Goal: Information Seeking & Learning: Learn about a topic

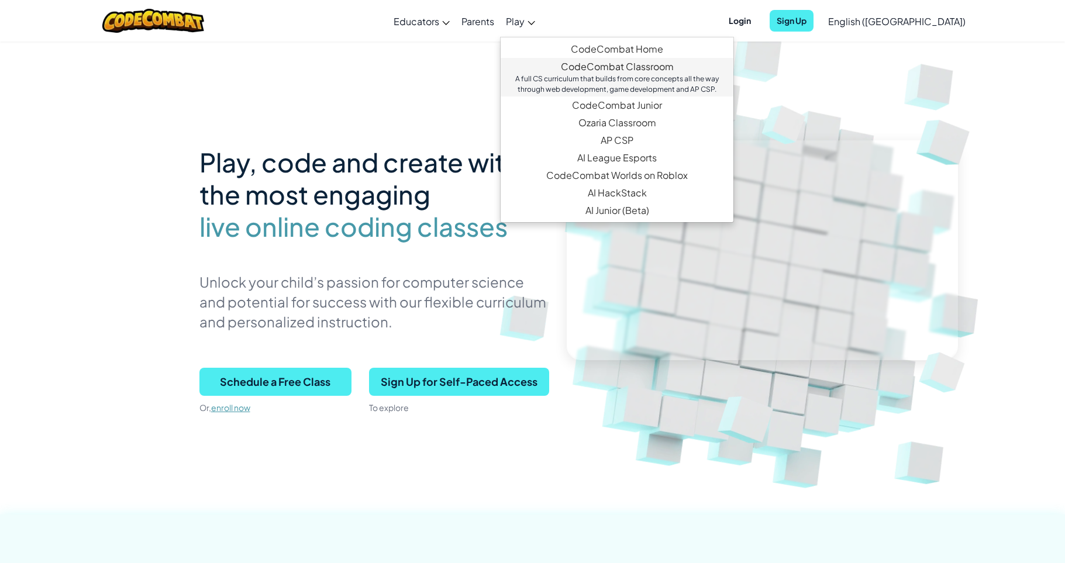
click at [591, 70] on link "CodeCombat Classroom A full CS curriculum that builds from core concepts all th…" at bounding box center [617, 77] width 233 height 39
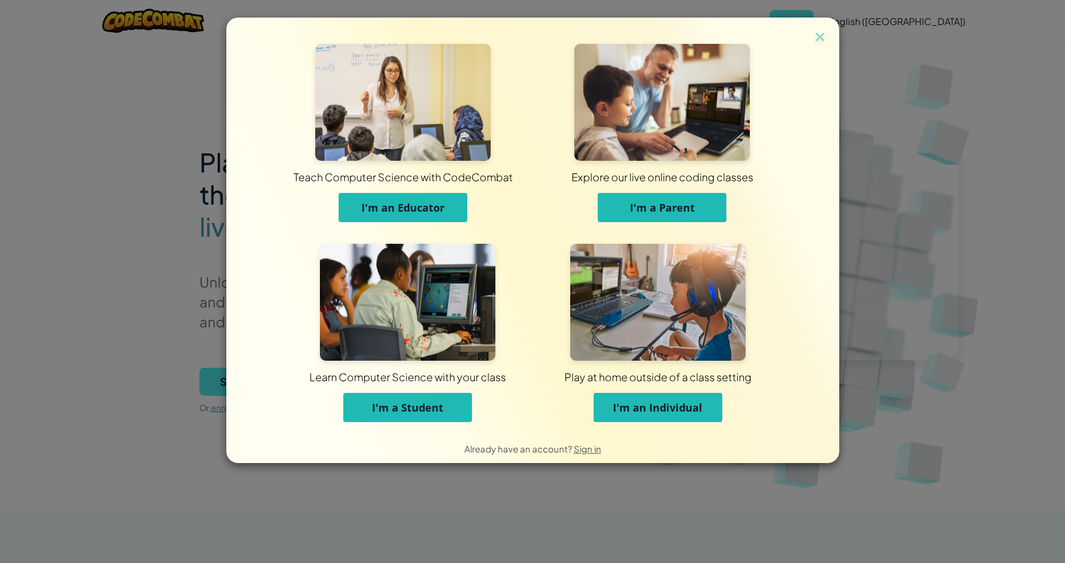
click at [638, 214] on span "I'm a Parent" at bounding box center [662, 208] width 65 height 14
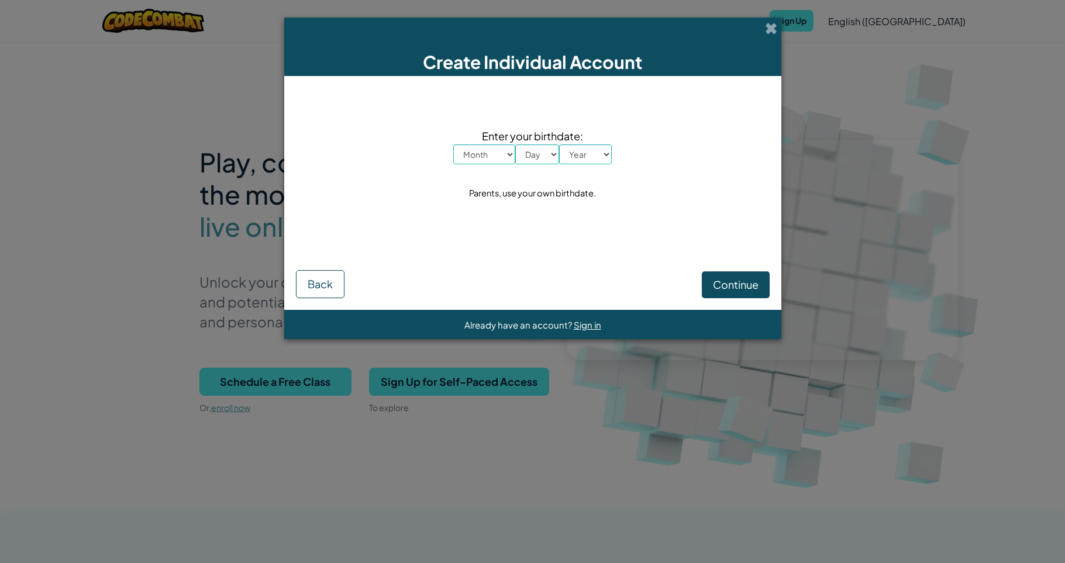
click at [453, 144] on select "Month January February March April May June July August September October Novem…" at bounding box center [484, 154] width 62 height 20
click at [532, 151] on div "Month January February March April May June July August September October Novem…" at bounding box center [532, 154] width 159 height 20
click at [515, 144] on select "Day 1 2 3 4 5 6 7 8 9 10 11 12 13 14 15 16 17 18 19 20 21 22 23 24 25 26 27 28 …" at bounding box center [537, 154] width 44 height 20
select select "1"
click option "1" at bounding box center [0, 0] width 0 height 0
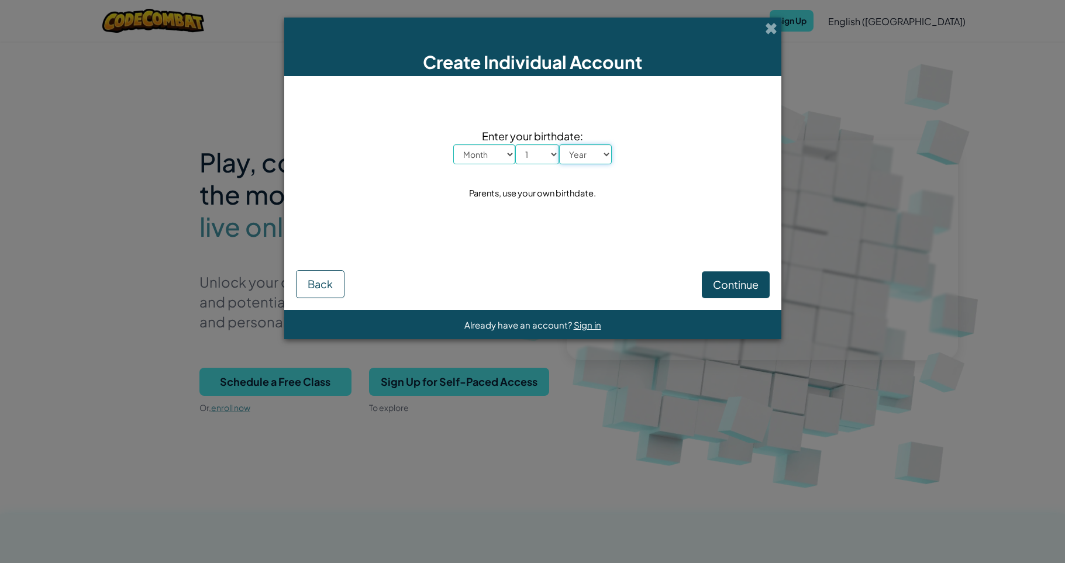
click at [559, 144] on select "Year [DATE] 2024 2023 2022 2021 2020 2019 2018 2017 2016 2015 2014 2013 2012 20…" at bounding box center [585, 154] width 53 height 20
select select "1975"
click option "1975" at bounding box center [0, 0] width 0 height 0
click at [453, 144] on select "Month January February March April May June July August September October Novem…" at bounding box center [484, 154] width 62 height 20
select select "9"
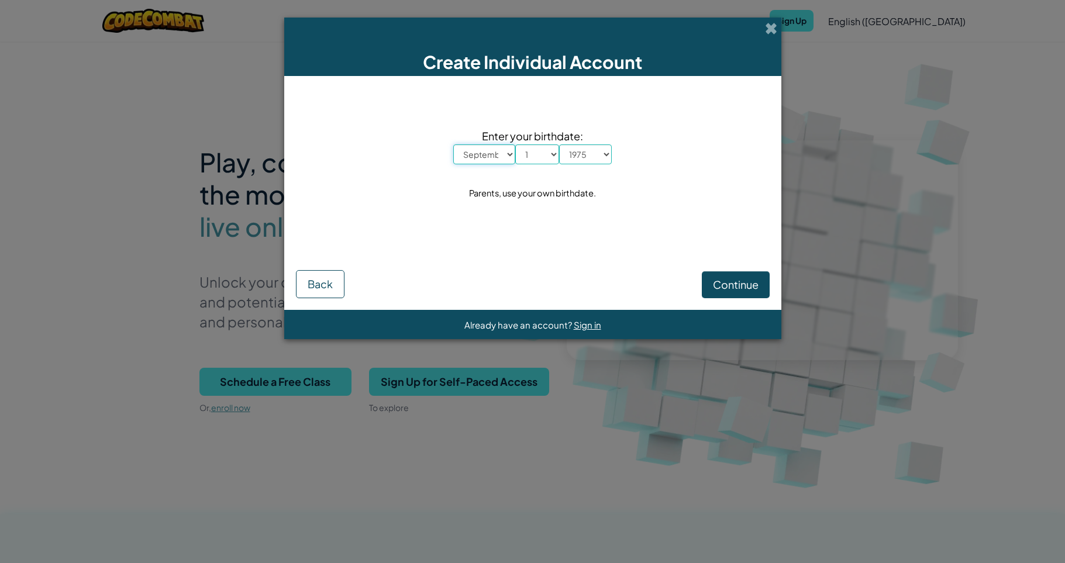
click option "September" at bounding box center [0, 0] width 0 height 0
click at [745, 283] on span "Continue" at bounding box center [736, 284] width 46 height 13
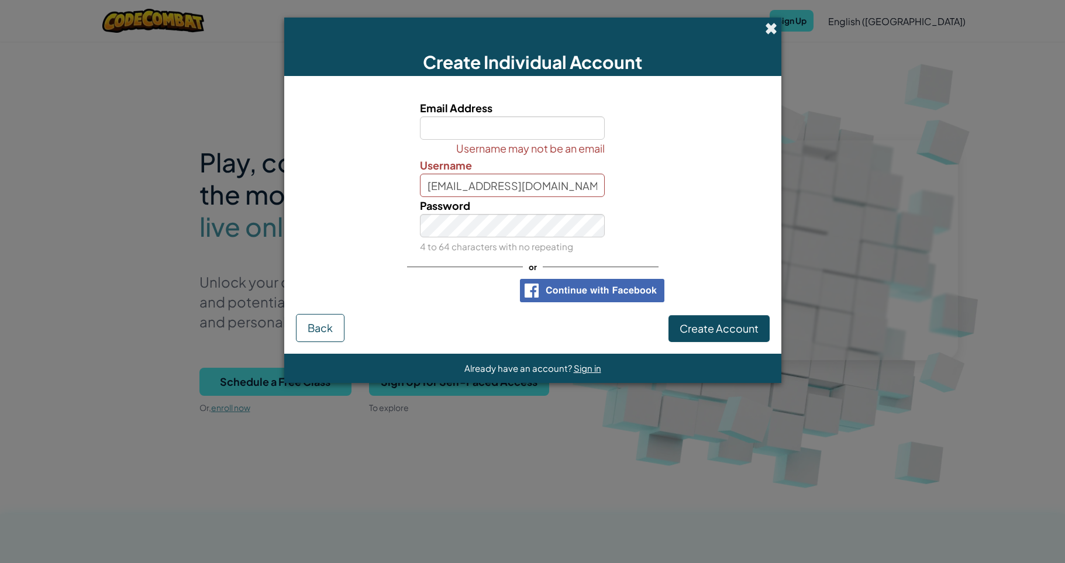
click at [773, 32] on span at bounding box center [771, 28] width 12 height 12
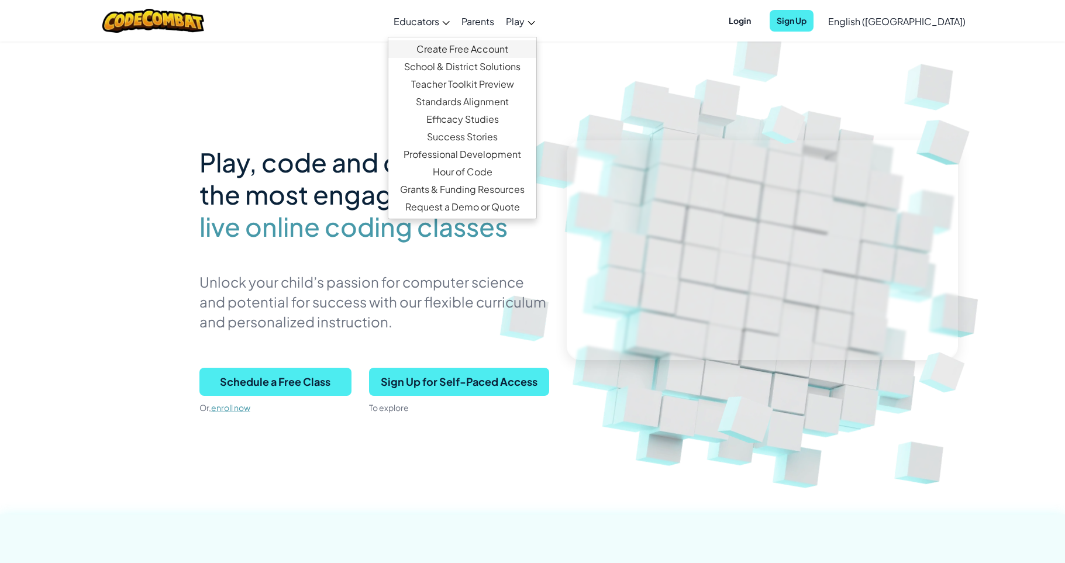
click at [465, 51] on link "Create Free Account" at bounding box center [462, 49] width 148 height 18
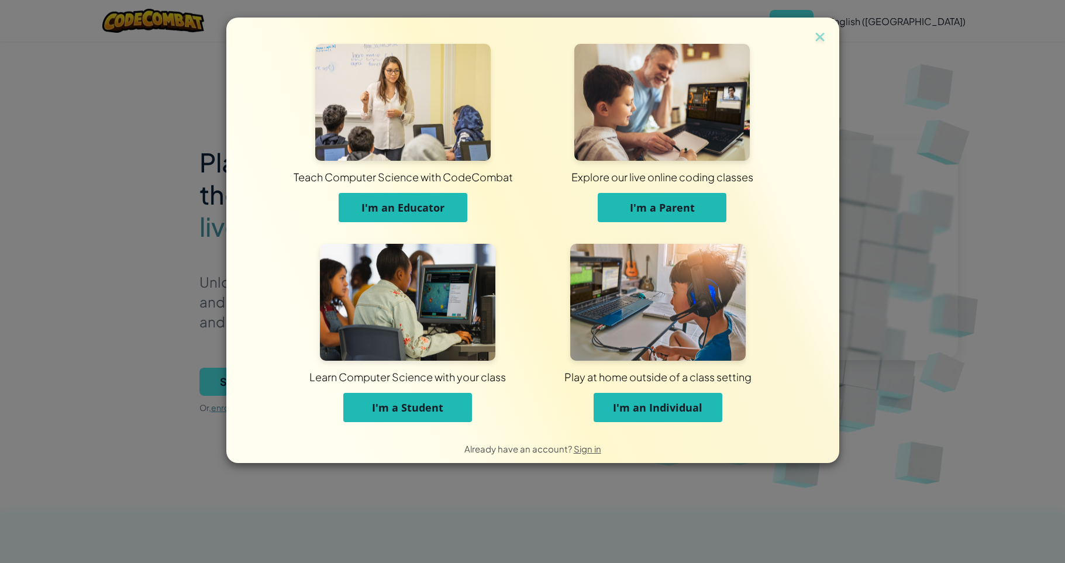
click at [464, 205] on button "I'm an Educator" at bounding box center [403, 207] width 129 height 29
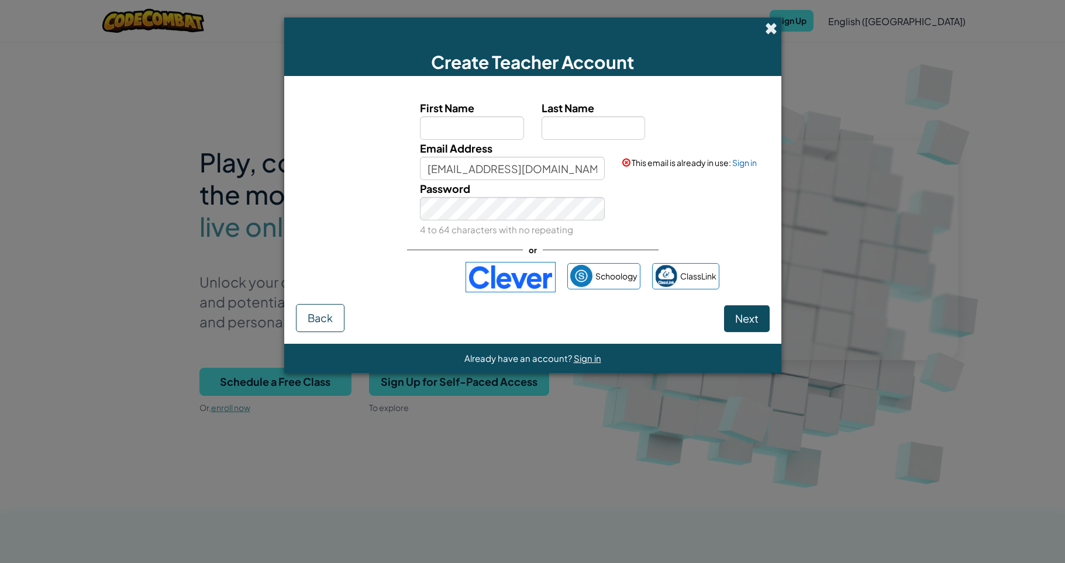
click at [770, 29] on span at bounding box center [771, 28] width 12 height 12
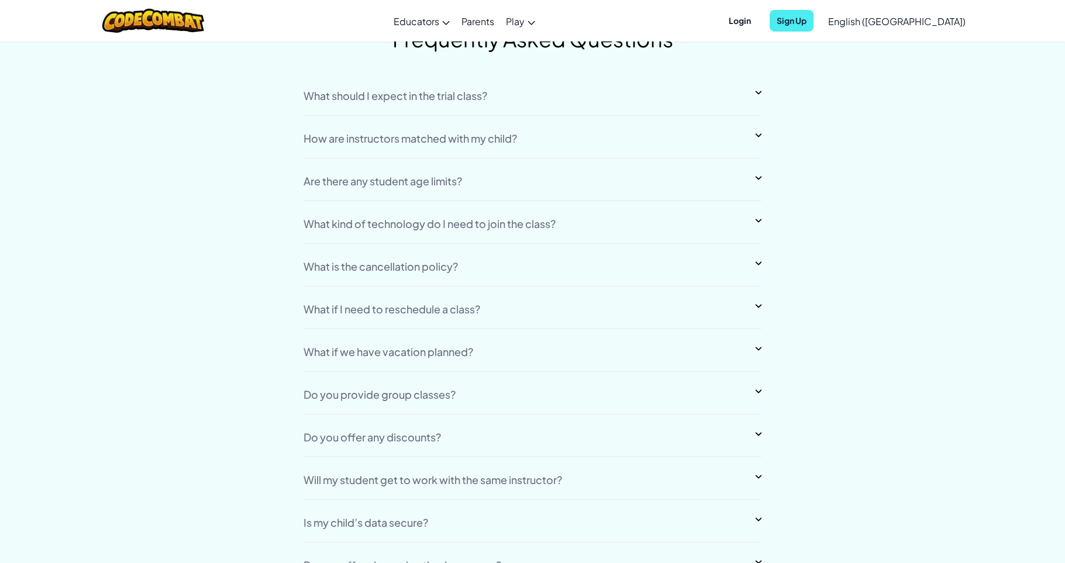
scroll to position [8698, 0]
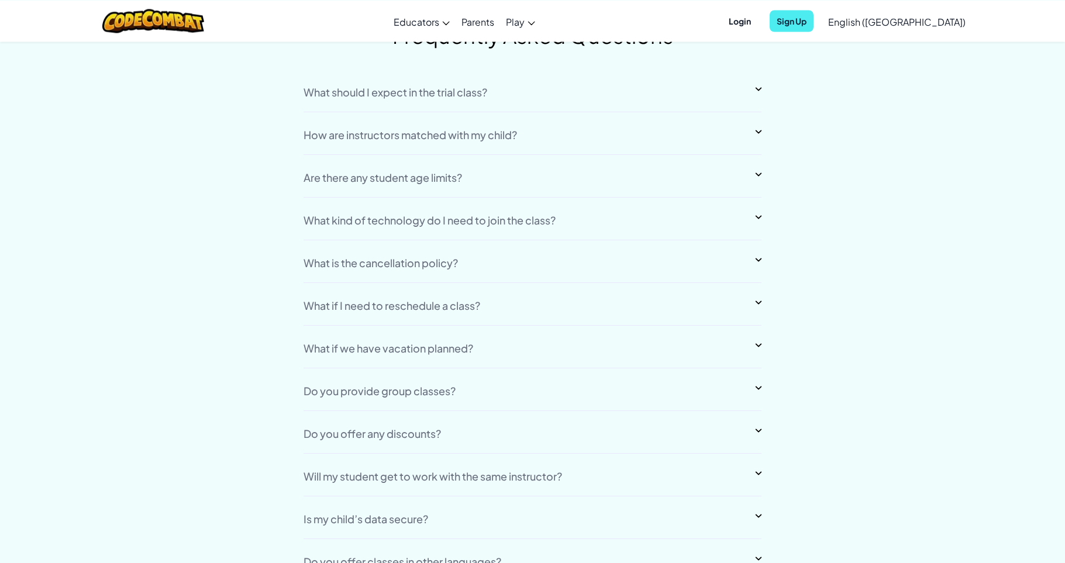
click at [698, 164] on div "What should I expect in the trial class? Each trial class is a private 60 minut…" at bounding box center [533, 361] width 458 height 555
click at [756, 173] on img at bounding box center [758, 175] width 7 height 4
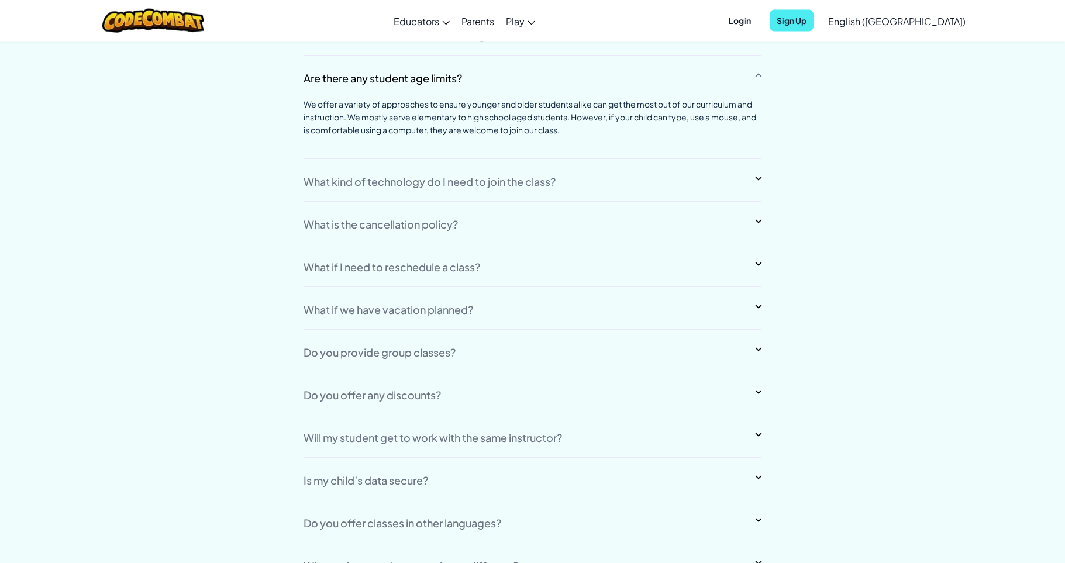
scroll to position [8799, 0]
click at [573, 186] on div "What kind of technology do I need to join the class?" at bounding box center [533, 187] width 458 height 25
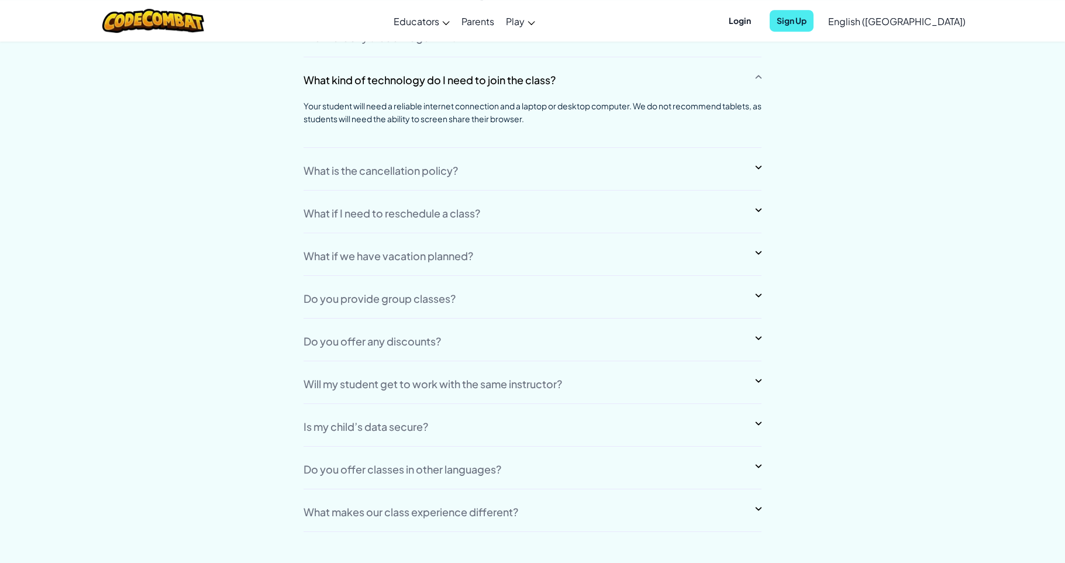
scroll to position [8839, 0]
click at [707, 381] on div "Will my student get to work with the same instructor?" at bounding box center [533, 390] width 458 height 25
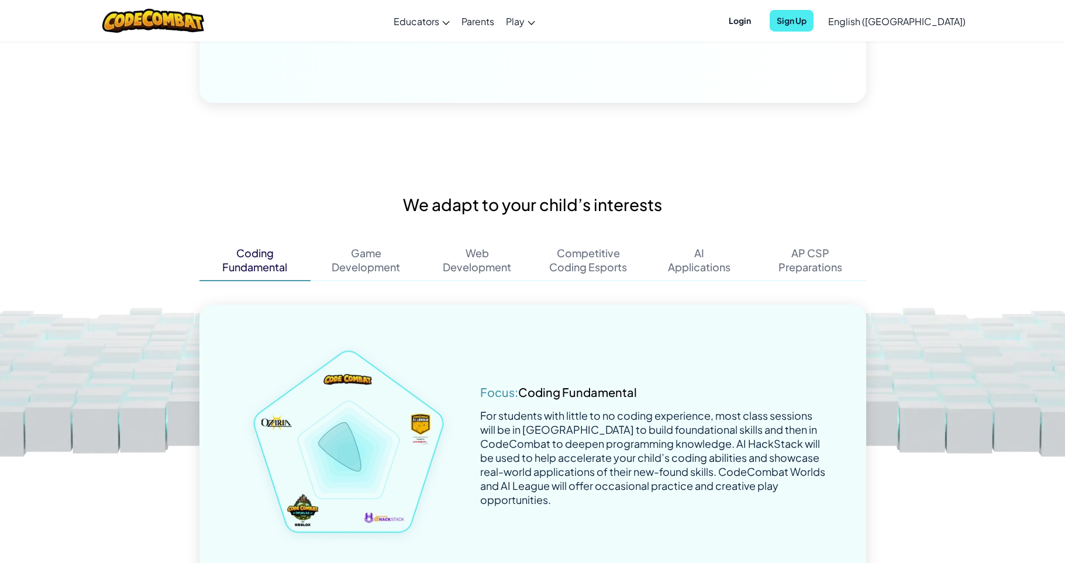
scroll to position [1978, 0]
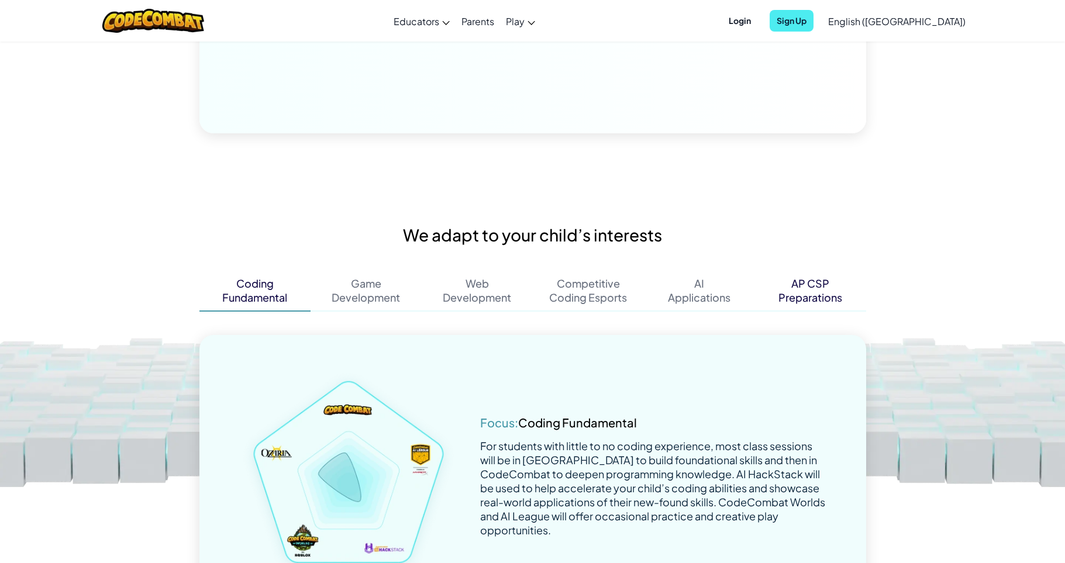
click at [814, 294] on div "Preparations" at bounding box center [811, 298] width 64 height 14
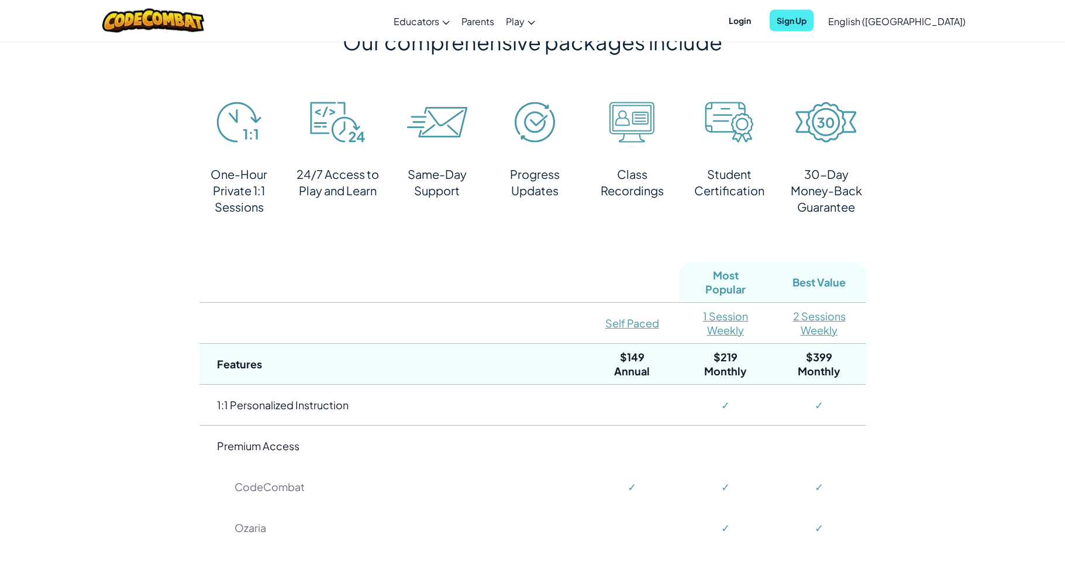
scroll to position [2603, 0]
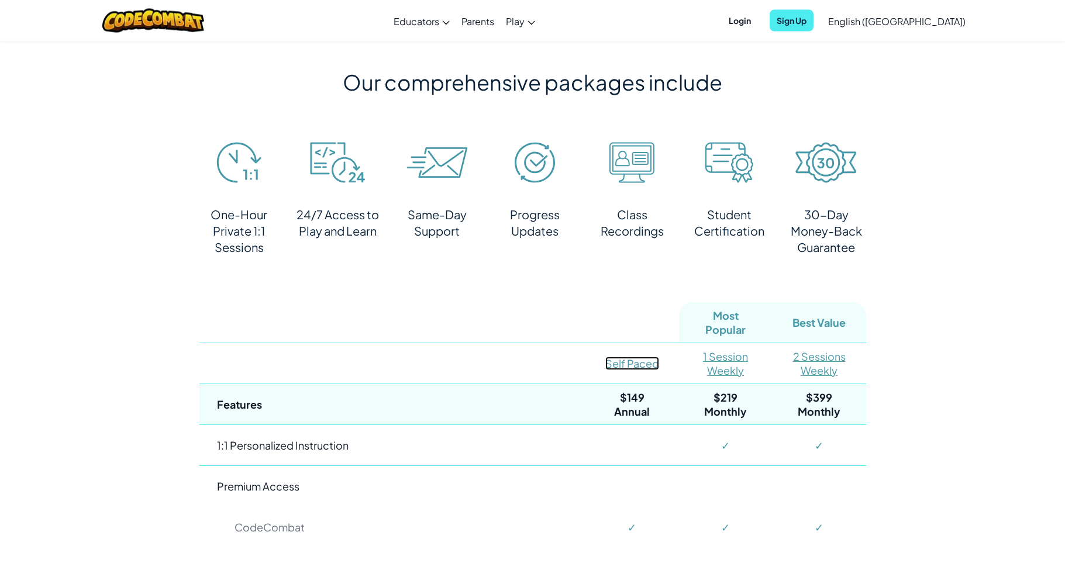
click at [640, 369] on link "Self Paced" at bounding box center [632, 363] width 54 height 13
